Goal: Task Accomplishment & Management: Manage account settings

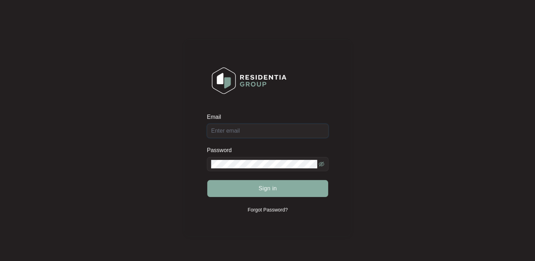
type input "[EMAIL_ADDRESS][DOMAIN_NAME]"
click at [258, 192] on span "Sign in" at bounding box center [267, 188] width 18 height 8
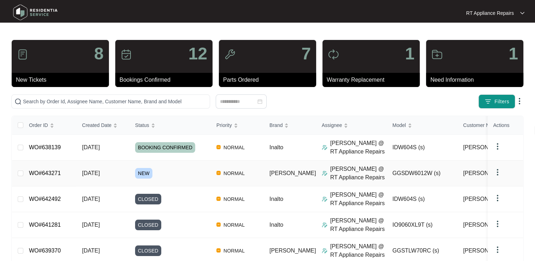
click at [44, 172] on link "WO#643271" at bounding box center [45, 173] width 32 height 6
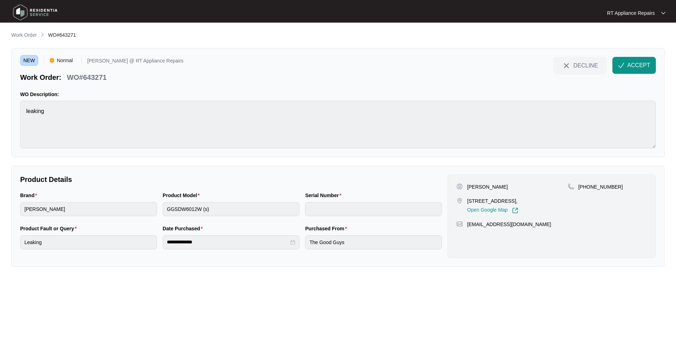
drag, startPoint x: 632, startPoint y: 65, endPoint x: 355, endPoint y: 89, distance: 278.1
click at [534, 65] on span "ACCEPT" at bounding box center [638, 65] width 23 height 8
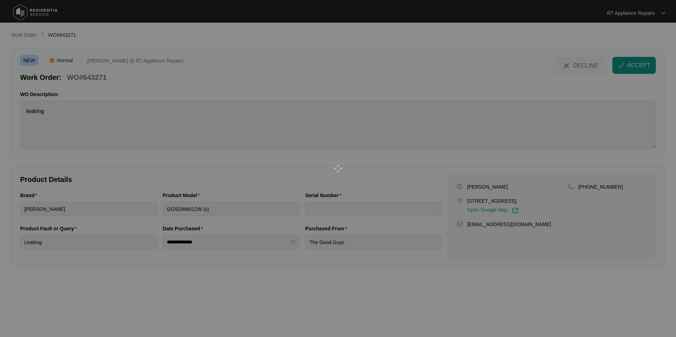
drag, startPoint x: 68, startPoint y: 77, endPoint x: 77, endPoint y: 78, distance: 8.9
click at [77, 78] on div at bounding box center [338, 168] width 676 height 337
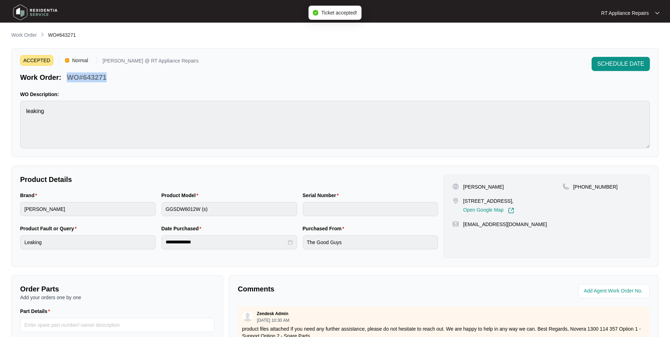
drag, startPoint x: 67, startPoint y: 76, endPoint x: 107, endPoint y: 80, distance: 40.1
click at [107, 80] on div "WO#643271" at bounding box center [86, 76] width 45 height 12
copy p "WO#643271"
click at [307, 81] on div "ACCEPTED Normal [PERSON_NAME] @ RT Appliance Repairs Work Order: WO#643271 SCHE…" at bounding box center [335, 69] width 630 height 25
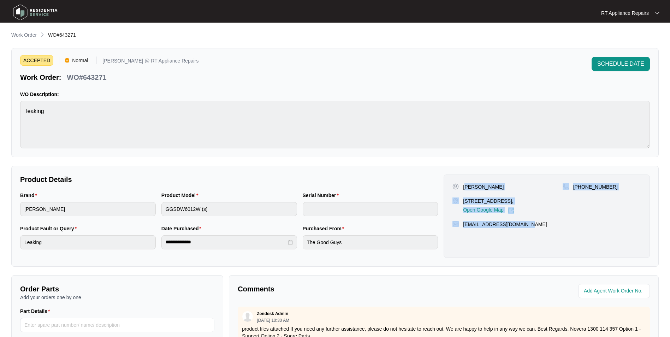
drag, startPoint x: 465, startPoint y: 187, endPoint x: 541, endPoint y: 229, distance: 87.5
click at [534, 229] on div "[PERSON_NAME] [STREET_ADDRESS][PERSON_NAME], Open Google Map [PHONE_NUMBER] [EM…" at bounding box center [547, 216] width 206 height 83
copy div "im Jarick [STREET_ADDRESS], Open Google Map [PHONE_NUMBER] [EMAIL_ADDRESS][DOMA…"
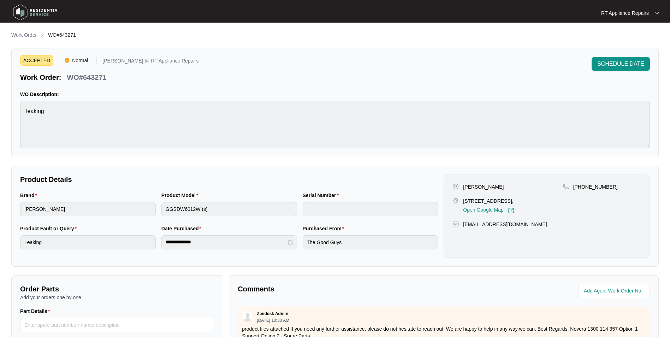
click at [534, 15] on p "RT Appliance Repairs" at bounding box center [625, 13] width 48 height 7
click at [529, 54] on div "ACCEPTED Normal [PERSON_NAME] @ RT Appliance Repairs Work Order: WO#643271 SCHE…" at bounding box center [335, 102] width 648 height 109
click at [534, 63] on span "SCHEDULE DATE" at bounding box center [620, 64] width 47 height 8
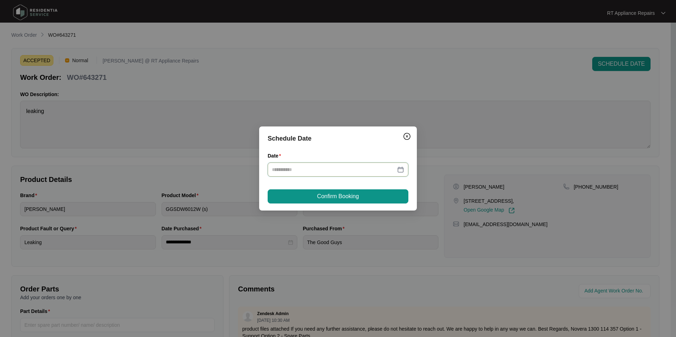
click at [317, 172] on input "Date" at bounding box center [334, 170] width 124 height 8
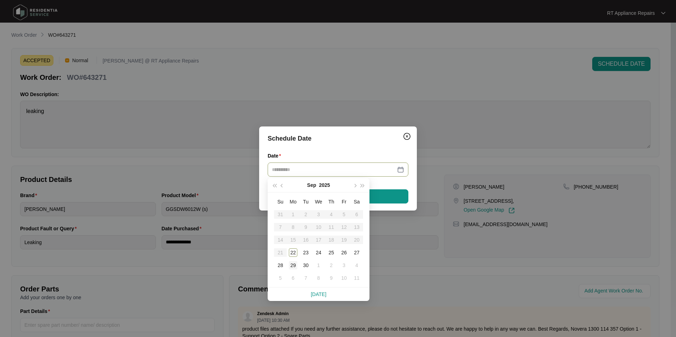
click at [293, 250] on div "29" at bounding box center [293, 265] width 8 height 8
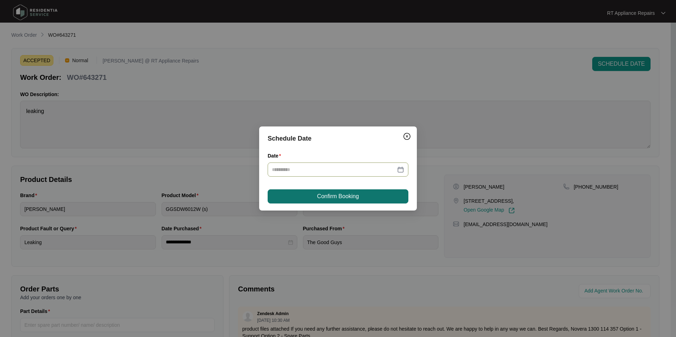
type input "**********"
click at [358, 199] on span "Confirm Booking" at bounding box center [338, 196] width 42 height 8
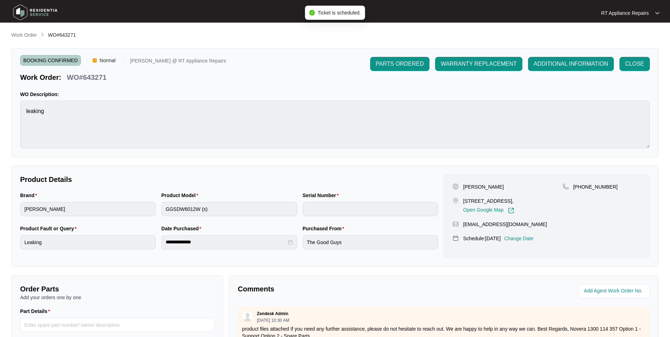
click at [534, 13] on p "RT Appliance Repairs" at bounding box center [625, 13] width 48 height 7
click at [534, 37] on p "Log Out" at bounding box center [636, 37] width 36 height 7
